Goal: Navigation & Orientation: Go to known website

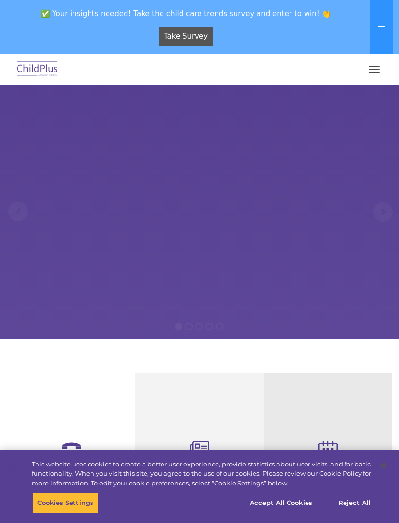
select select "MEDIUM"
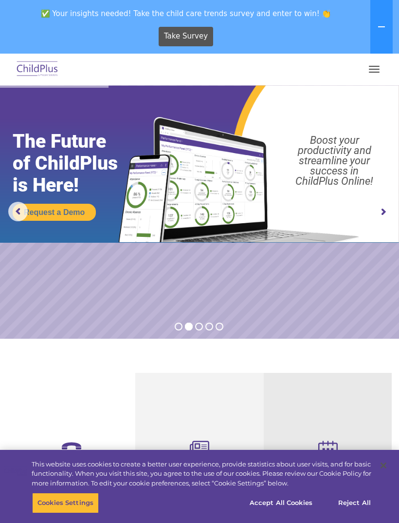
click at [42, 74] on img at bounding box center [38, 69] width 46 height 23
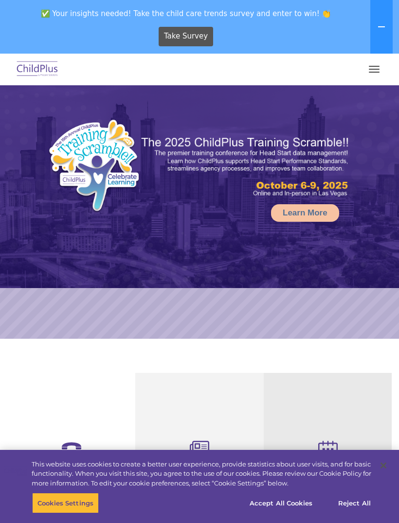
select select "MEDIUM"
click at [378, 68] on button "button" at bounding box center [374, 69] width 20 height 16
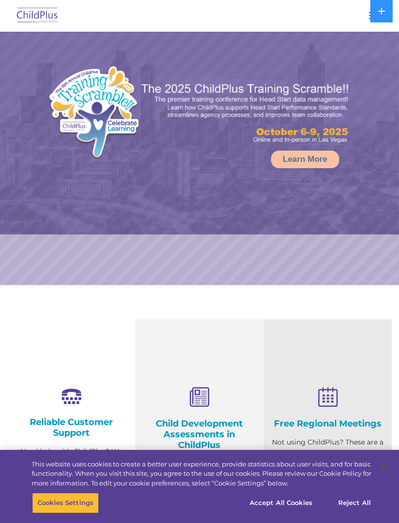
select select "MEDIUM"
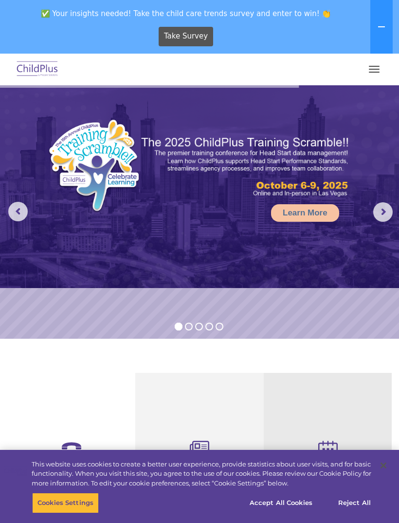
click at [39, 75] on img at bounding box center [38, 69] width 46 height 23
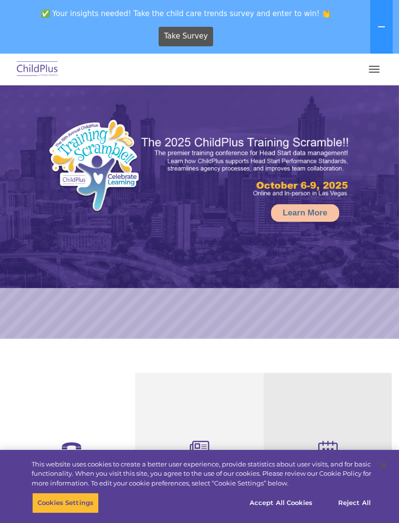
select select "MEDIUM"
